Goal: Information Seeking & Learning: Understand process/instructions

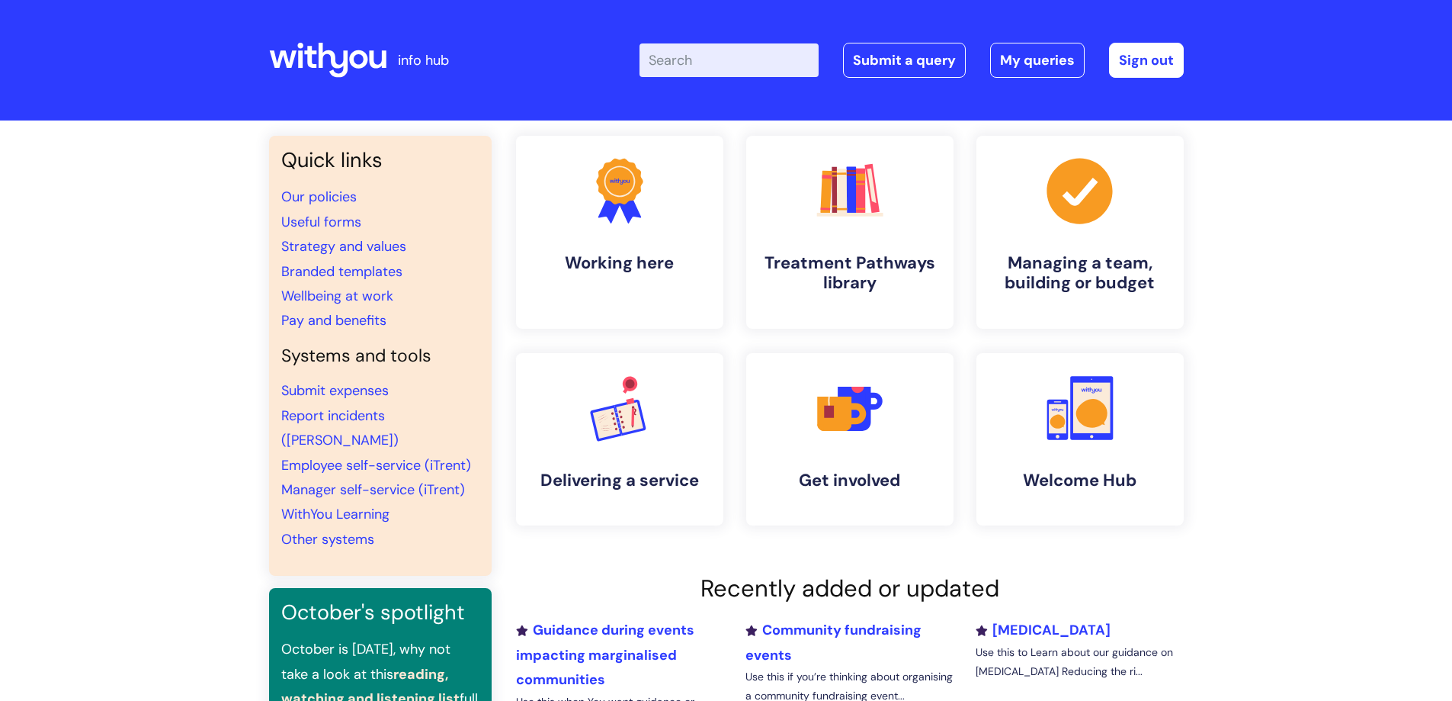
click at [695, 55] on input "Enter your search term here..." at bounding box center [729, 60] width 179 height 34
type input "birthday leav"
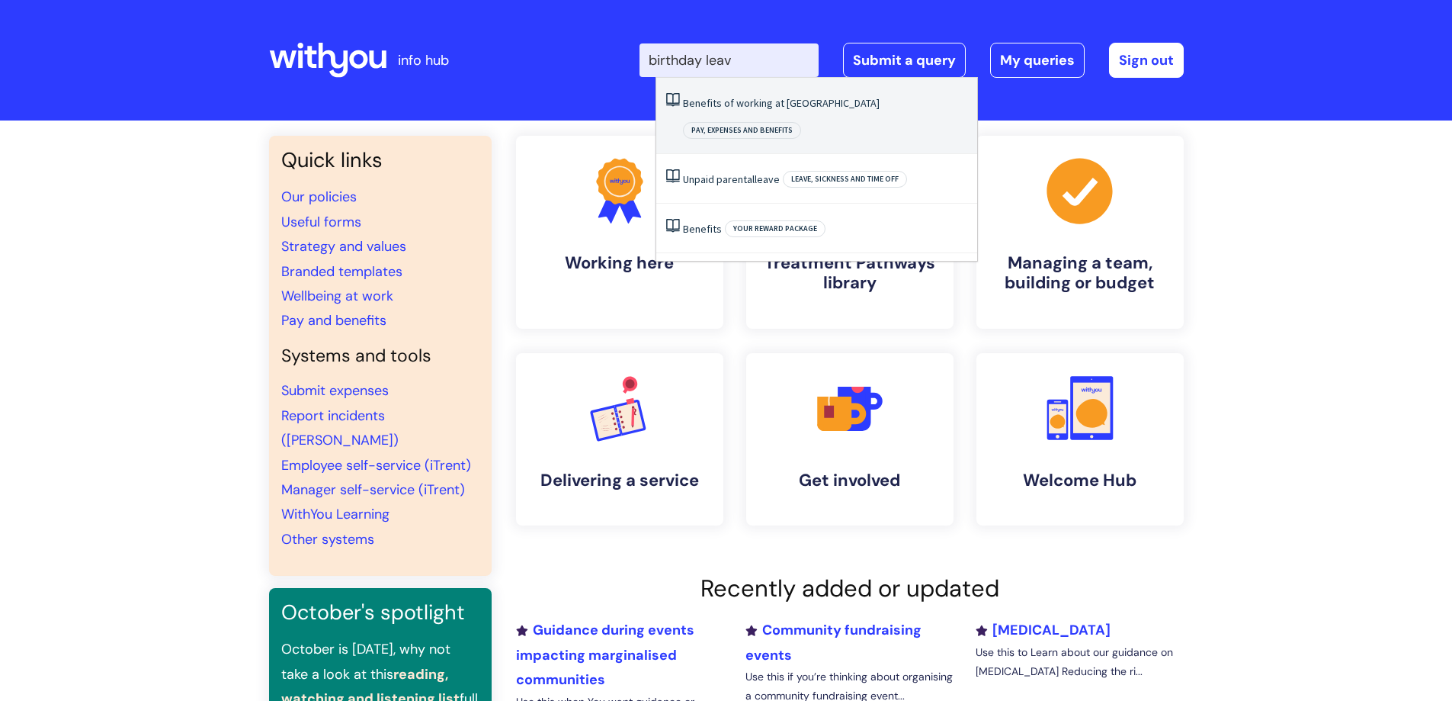
click at [762, 111] on li "Benefits of working at WithYou Pay, expenses and benefits" at bounding box center [816, 116] width 321 height 76
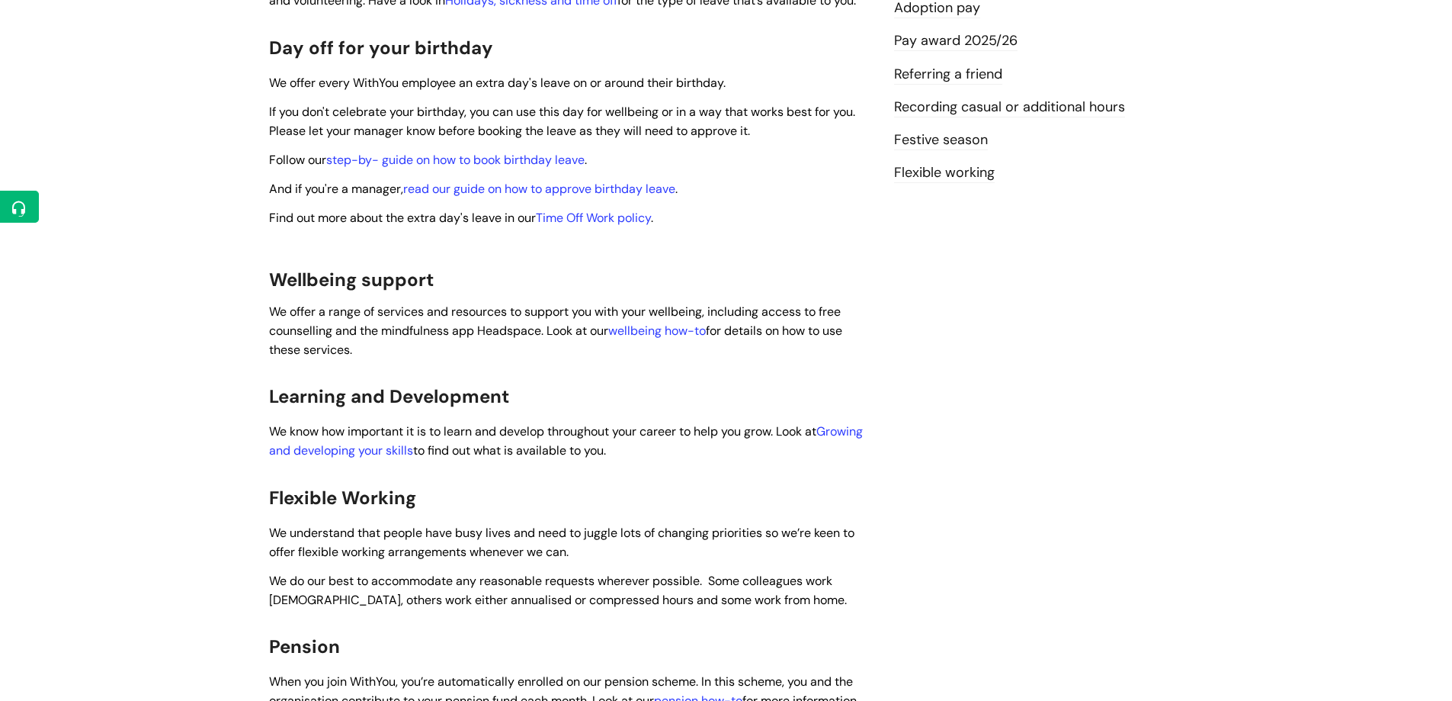
scroll to position [305, 0]
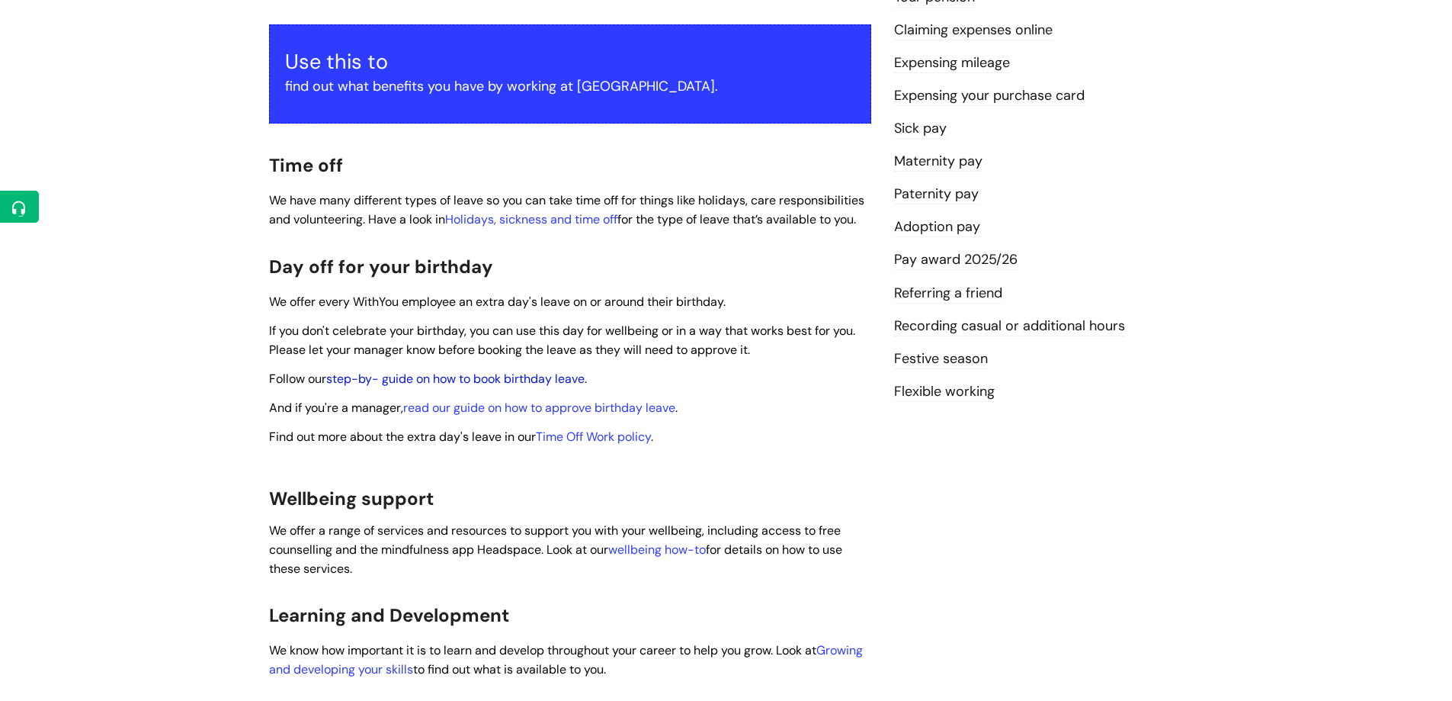
click at [515, 371] on link "step-by- guide on how to book birthday leave" at bounding box center [455, 379] width 258 height 16
